Goal: Check status: Check status

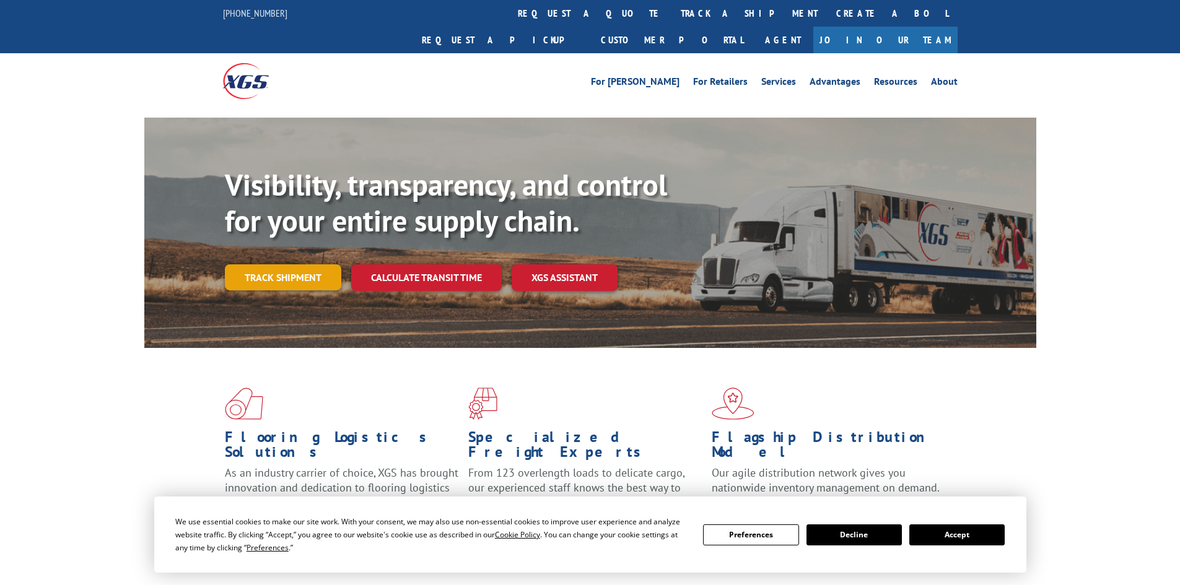
drag, startPoint x: 0, startPoint y: 0, endPoint x: 294, endPoint y: 245, distance: 382.7
click at [294, 265] on link "Track shipment" at bounding box center [283, 278] width 116 height 26
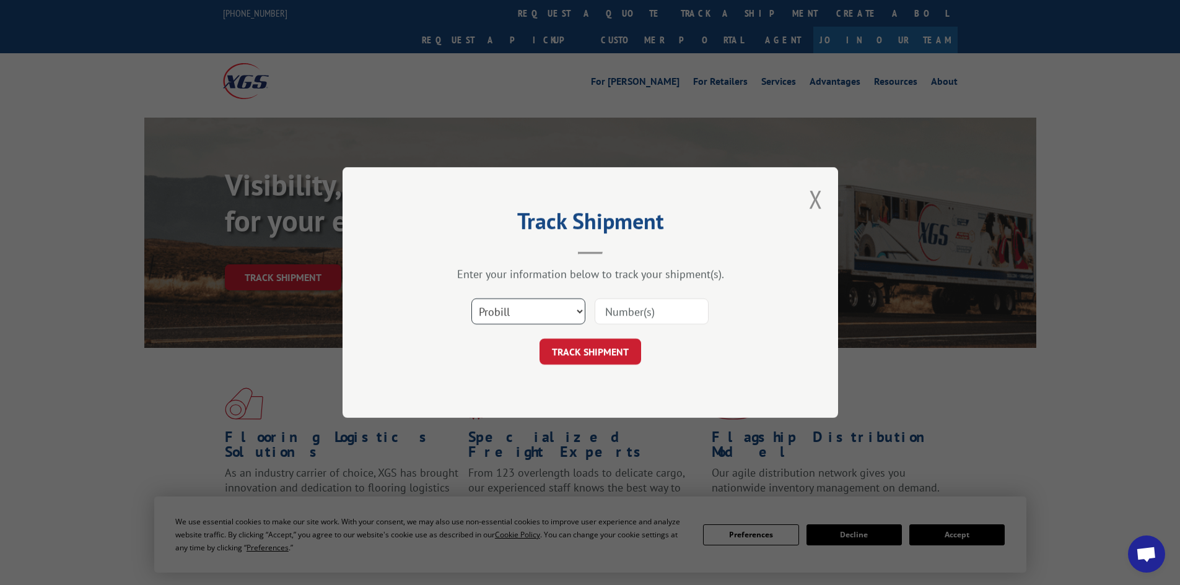
click at [506, 309] on select "Select category... Probill BOL PO" at bounding box center [528, 312] width 114 height 26
select select "po"
click at [471, 299] on select "Select category... Probill BOL PO" at bounding box center [528, 312] width 114 height 26
drag, startPoint x: 636, startPoint y: 312, endPoint x: 611, endPoint y: 347, distance: 42.6
click at [636, 312] on input at bounding box center [652, 312] width 114 height 26
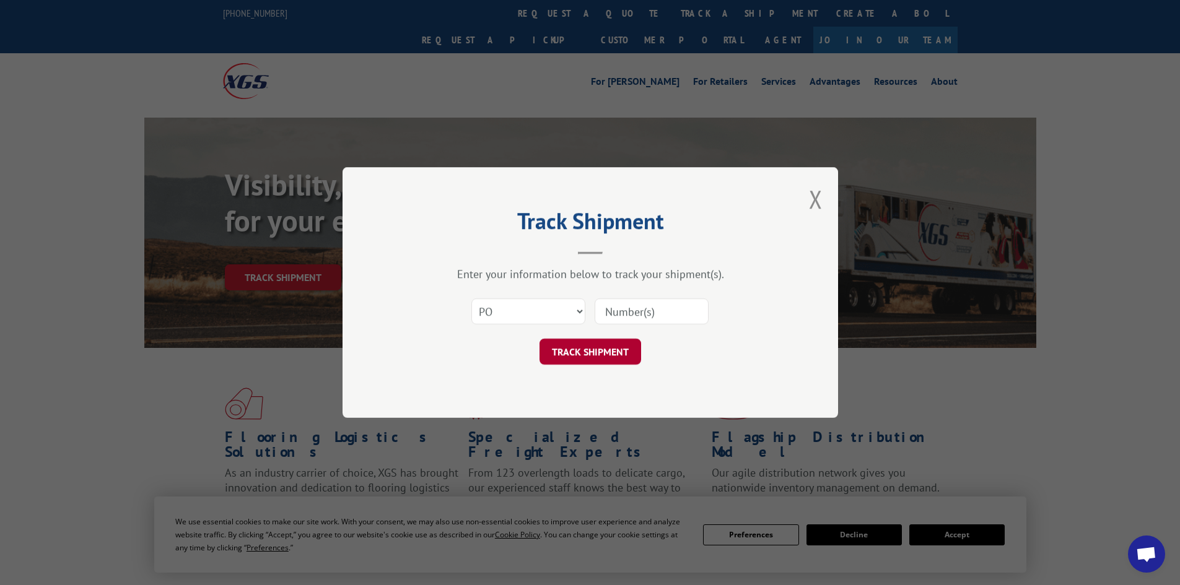
paste input "09523336"
type input "09523336"
click at [603, 357] on button "TRACK SHIPMENT" at bounding box center [591, 352] width 102 height 26
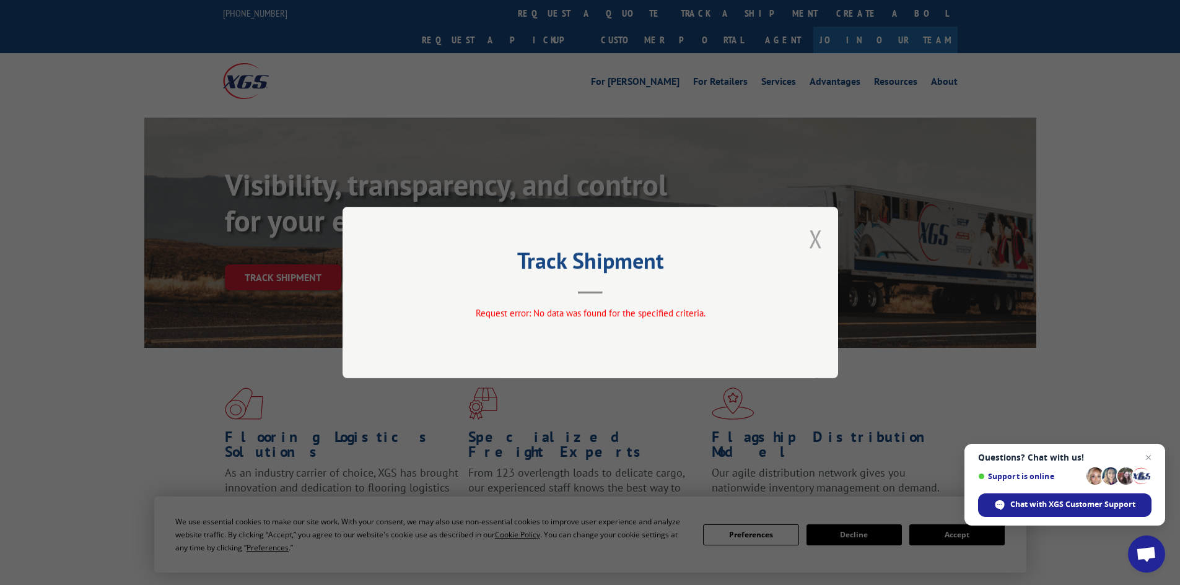
click at [822, 238] on button "Close modal" at bounding box center [816, 238] width 14 height 33
